Goal: Task Accomplishment & Management: Complete application form

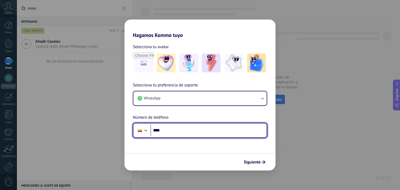
click at [191, 129] on input "****" at bounding box center [209, 131] width 116 height 12
type input "**********"
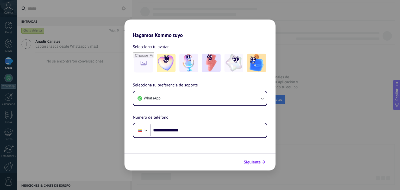
click at [252, 161] on span "Siguiente" at bounding box center [252, 163] width 17 height 4
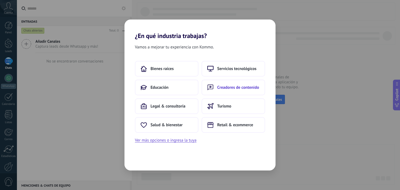
click at [235, 80] on button "Creadores de contenido" at bounding box center [234, 88] width 64 height 16
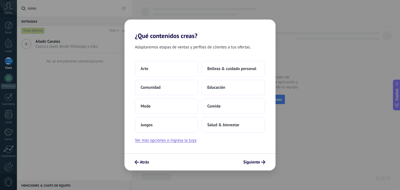
click at [145, 157] on div "Atrás Siguiente" at bounding box center [200, 162] width 151 height 17
click at [144, 161] on span "Atrás" at bounding box center [144, 163] width 9 height 4
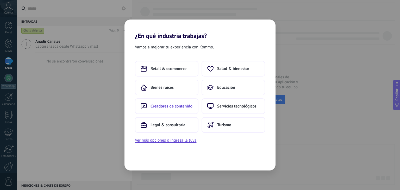
click at [169, 106] on span "Creadores de contenido" at bounding box center [172, 106] width 42 height 5
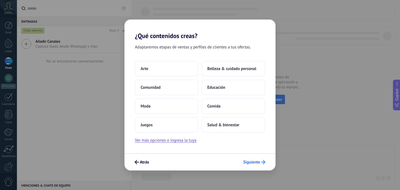
click at [252, 159] on button "Siguiente" at bounding box center [254, 162] width 27 height 9
click at [251, 162] on span "Siguiente" at bounding box center [251, 163] width 17 height 4
click at [179, 90] on button "Comunidad" at bounding box center [167, 88] width 64 height 16
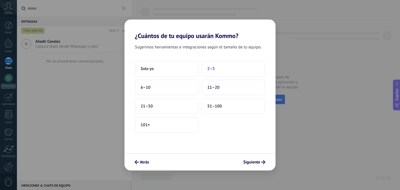
click at [221, 71] on button "2–5" at bounding box center [234, 69] width 64 height 16
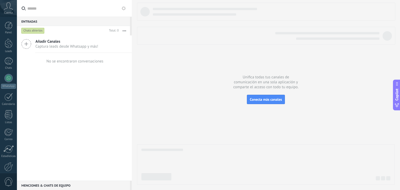
scroll to position [26, 0]
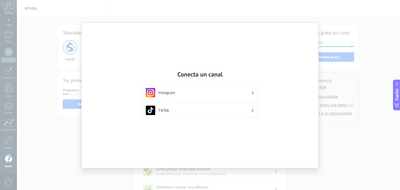
click at [301, 72] on div "Conecta un canal Instagram TikTok" at bounding box center [200, 95] width 237 height 146
click at [320, 55] on div "Conecta un canal Instagram TikTok" at bounding box center [200, 95] width 400 height 190
click at [336, 53] on div "Conecta un canal Instagram TikTok" at bounding box center [200, 95] width 400 height 190
